Goal: Find specific page/section: Find specific page/section

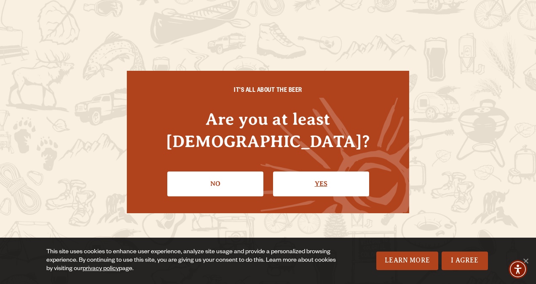
click at [301, 174] on link "Yes" at bounding box center [321, 184] width 96 height 24
